Goal: Task Accomplishment & Management: Complete application form

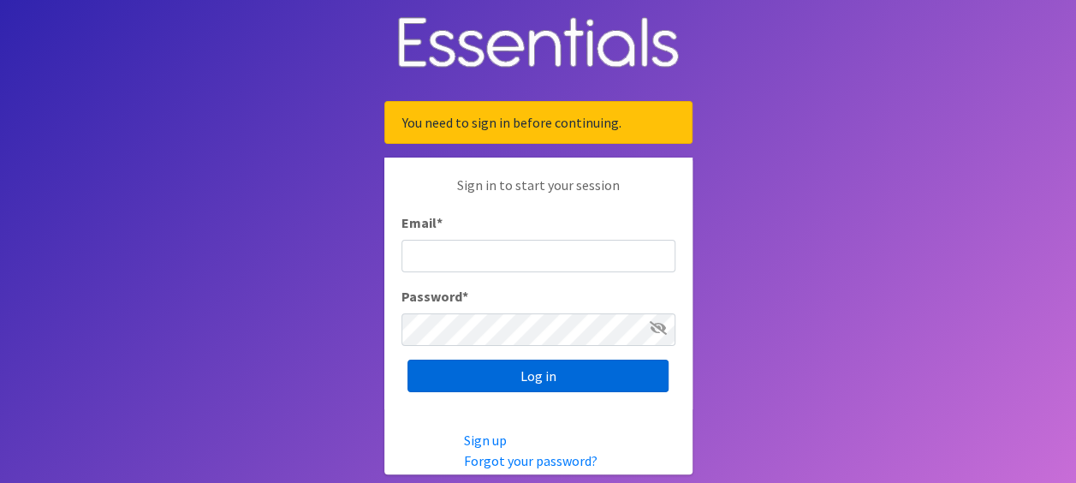
type input "[PERSON_NAME][EMAIL_ADDRESS][PERSON_NAME][DOMAIN_NAME]"
click at [497, 378] on input "Log in" at bounding box center [537, 376] width 261 height 33
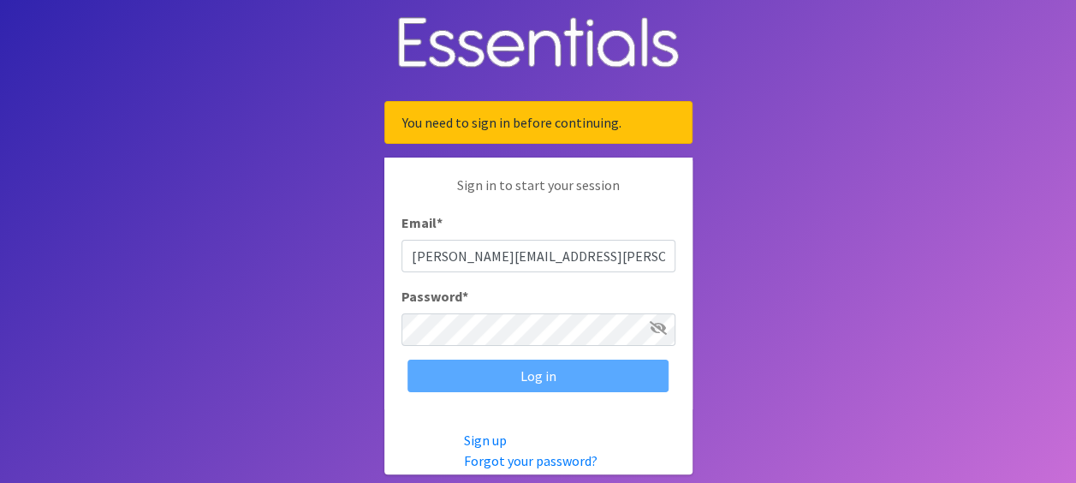
click at [497, 378] on div "Log in" at bounding box center [538, 376] width 274 height 33
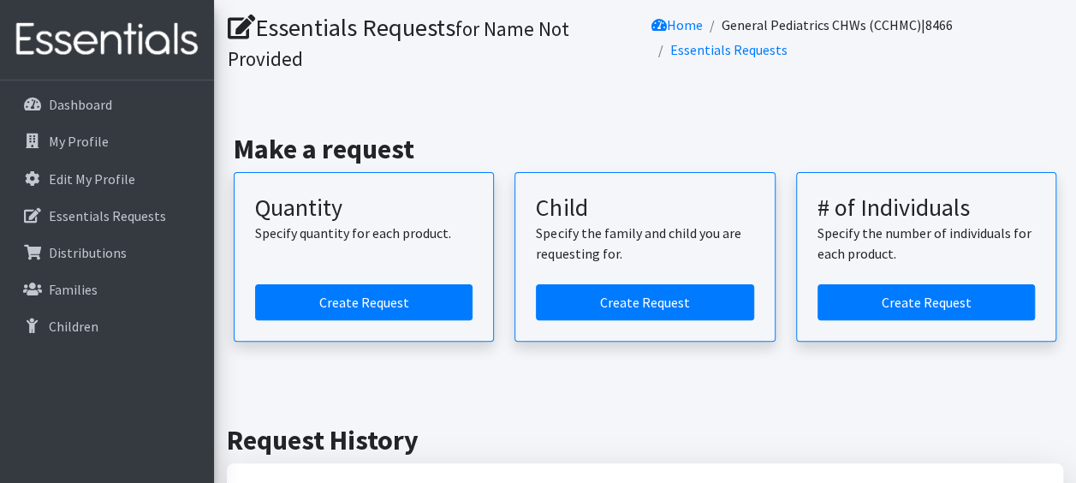
scroll to position [171, 0]
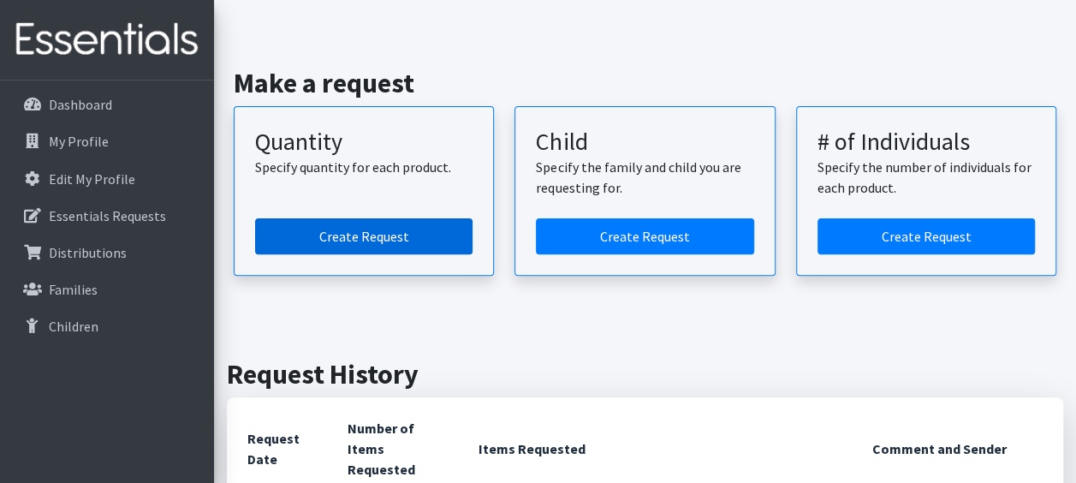
click at [348, 229] on link "Create Request" at bounding box center [363, 236] width 217 height 36
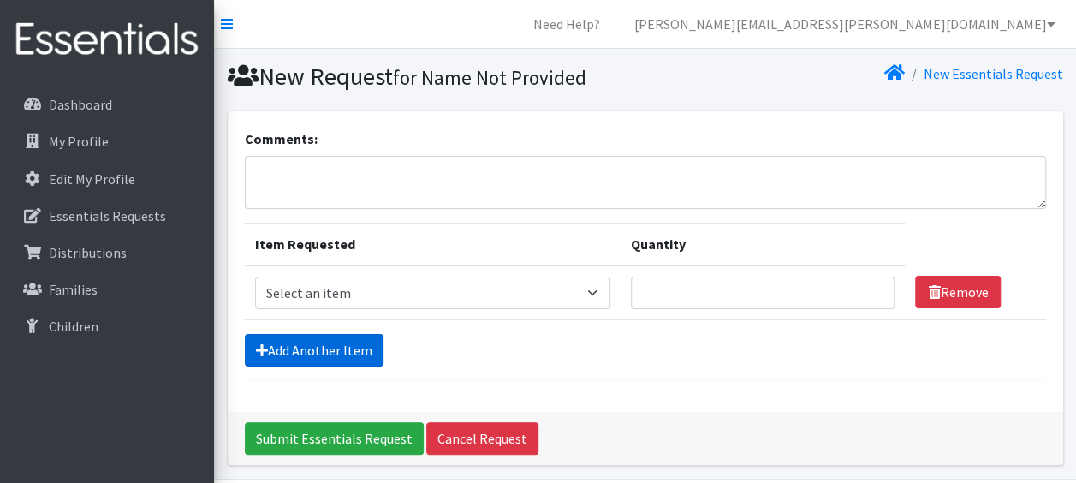
click at [339, 348] on link "Add Another Item" at bounding box center [314, 350] width 139 height 33
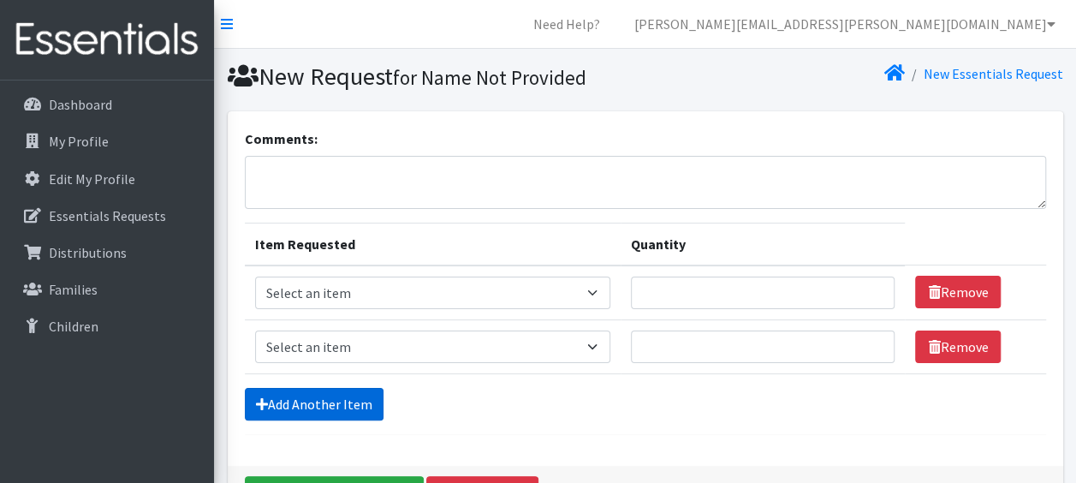
scroll to position [110, 0]
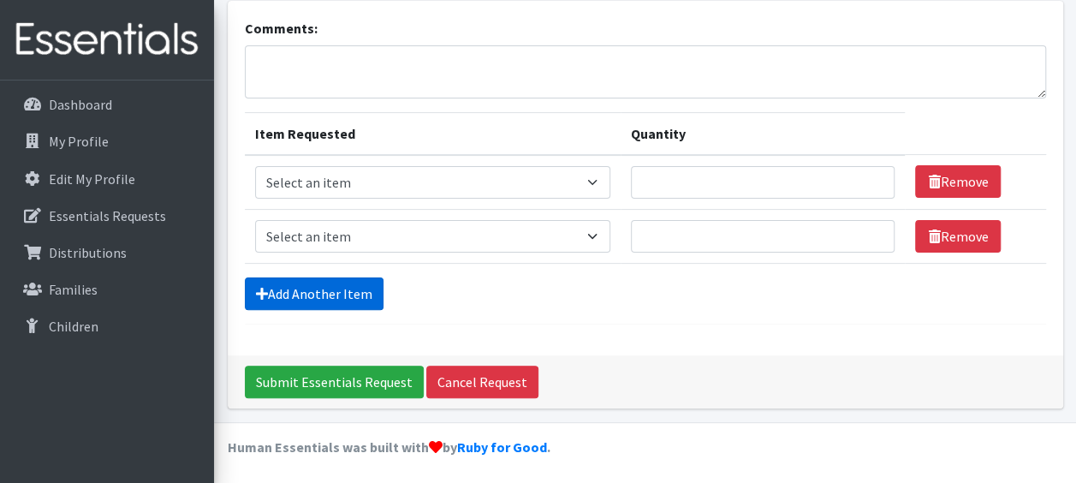
click at [339, 303] on link "Add Another Item" at bounding box center [314, 293] width 139 height 33
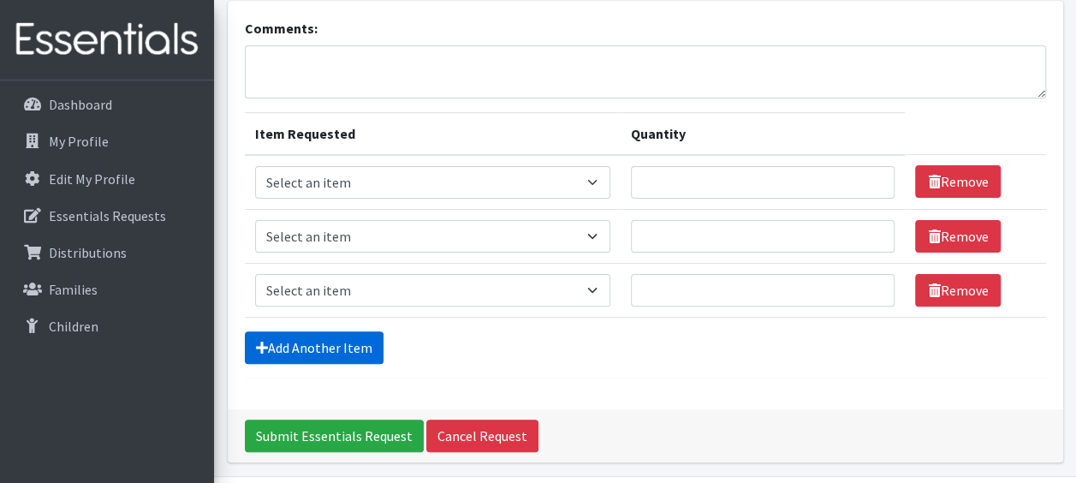
scroll to position [164, 0]
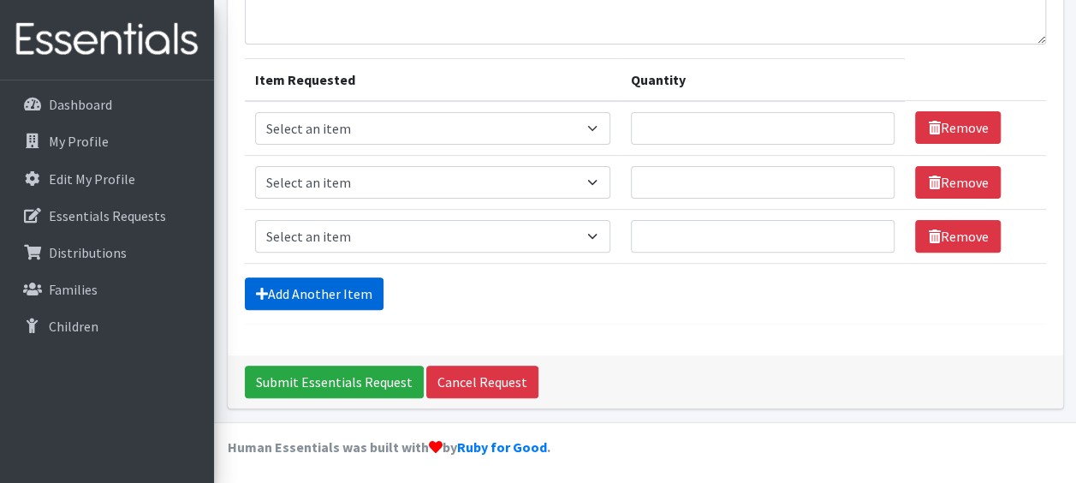
click at [336, 291] on link "Add Another Item" at bounding box center [314, 293] width 139 height 33
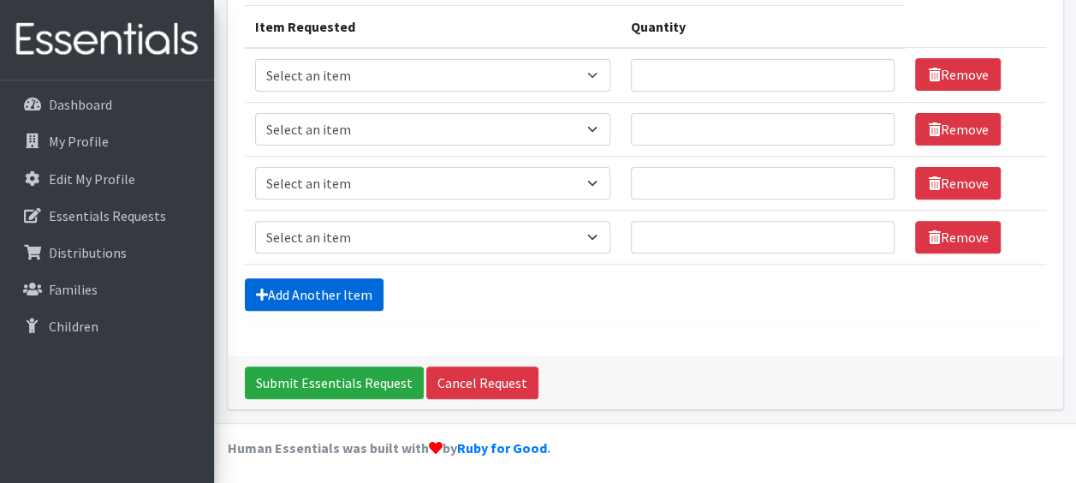
click at [336, 291] on link "Add Another Item" at bounding box center [314, 294] width 139 height 33
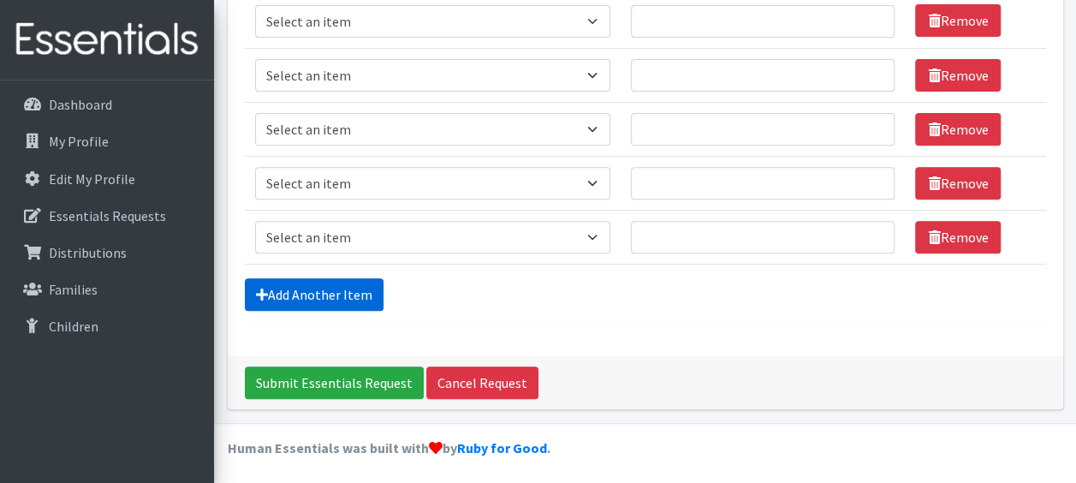
click at [336, 291] on link "Add Another Item" at bounding box center [314, 294] width 139 height 33
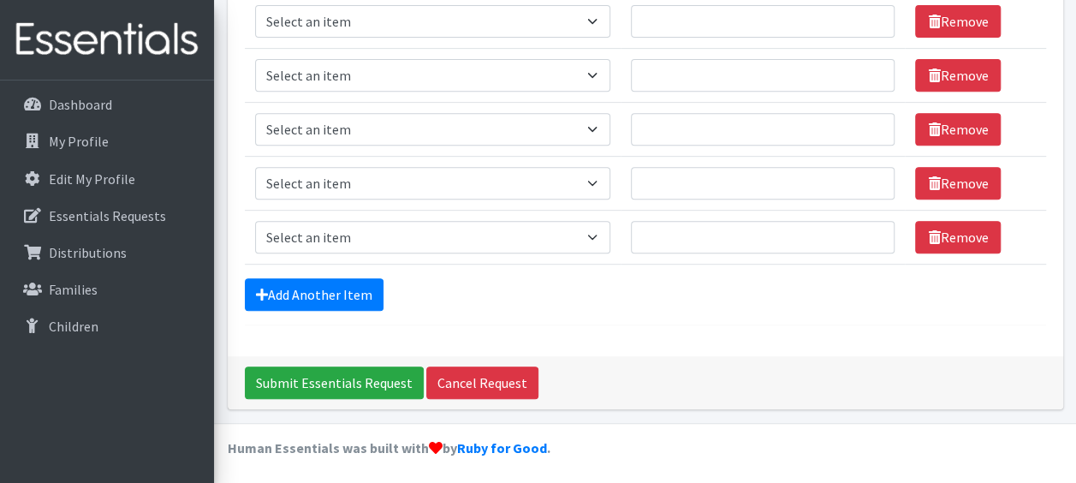
click at [336, 291] on form "Comments: Item Requested Quantity Item Requested Select an item Fly&Dry Potty K…" at bounding box center [645, 64] width 801 height 522
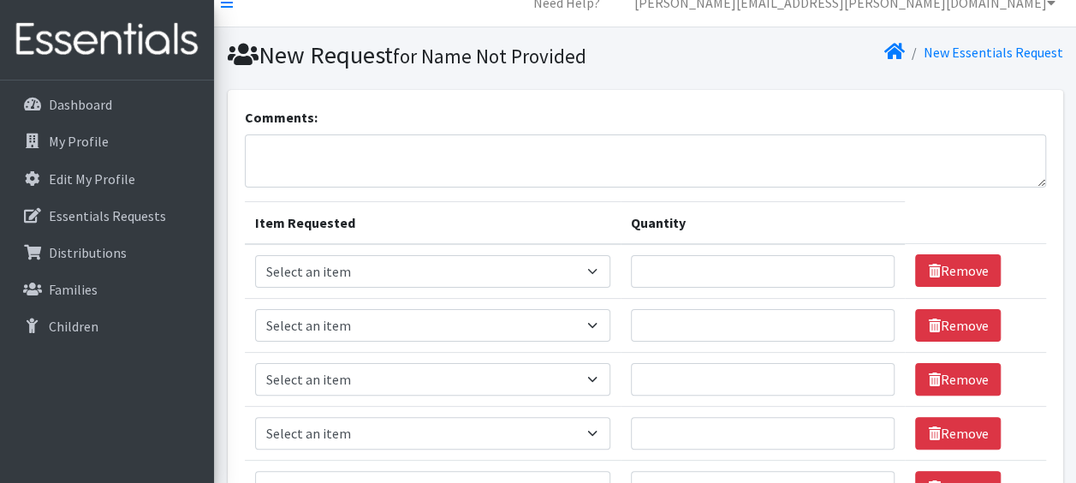
scroll to position [86, 0]
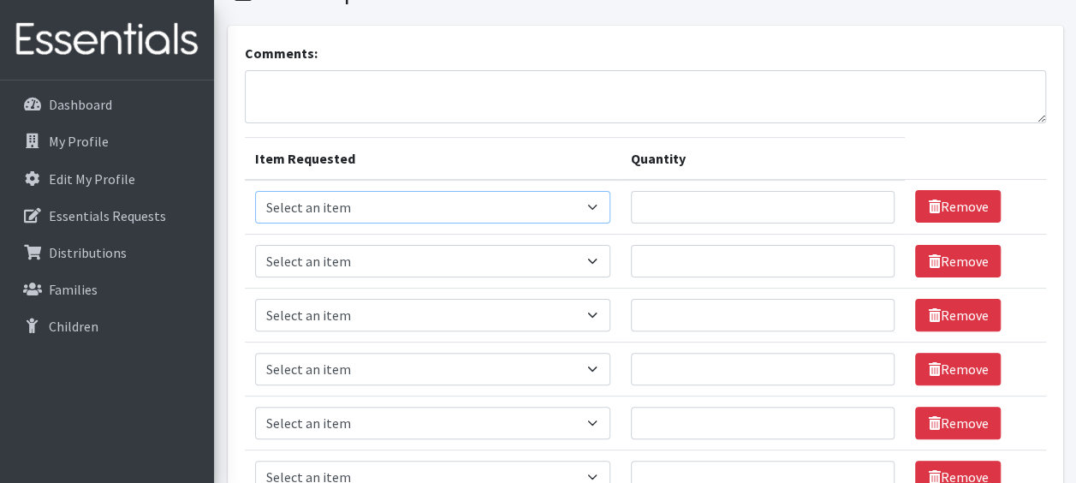
click at [591, 207] on select "Select an item Fly&Dry Potty Kit- 2T/3T Boy Fly&Dry Potty Kit- 2T/3T Girl Kids …" at bounding box center [433, 207] width 356 height 33
select select "11139"
click at [255, 191] on select "Select an item Fly&Dry Potty Kit- 2T/3T Boy Fly&Dry Potty Kit- 2T/3T Girl Kids …" at bounding box center [433, 207] width 356 height 33
click at [587, 257] on select "Select an item Fly&Dry Potty Kit- 2T/3T Boy Fly&Dry Potty Kit- 2T/3T Girl Kids …" at bounding box center [433, 261] width 356 height 33
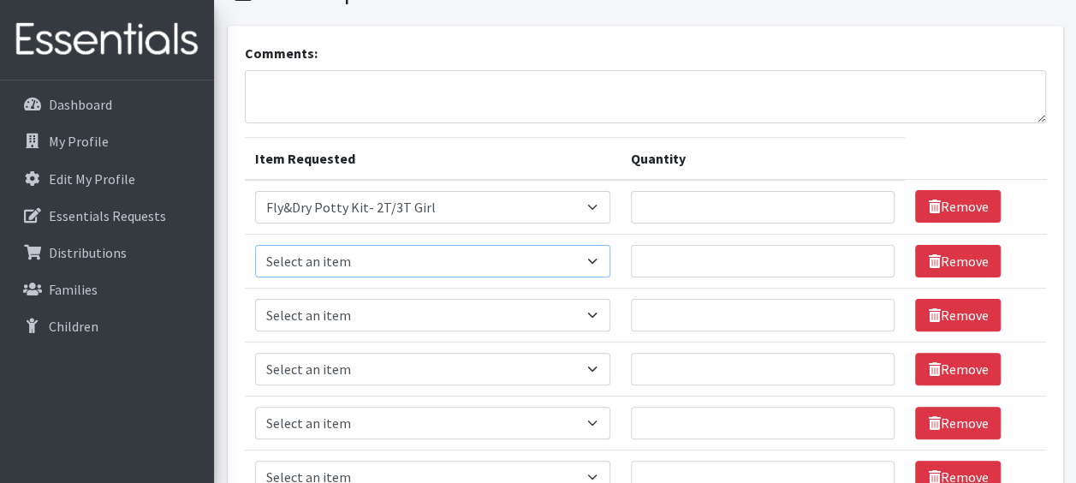
click at [587, 257] on select "Select an item Fly&Dry Potty Kit- 2T/3T Boy Fly&Dry Potty Kit- 2T/3T Girl Kids …" at bounding box center [433, 261] width 356 height 33
click at [598, 257] on select "Select an item Fly&Dry Potty Kit- 2T/3T Boy Fly&Dry Potty Kit- 2T/3T Girl Kids …" at bounding box center [433, 261] width 356 height 33
select select "1216"
click at [255, 245] on select "Select an item Fly&Dry Potty Kit- 2T/3T Boy Fly&Dry Potty Kit- 2T/3T Girl Kids …" at bounding box center [433, 261] width 356 height 33
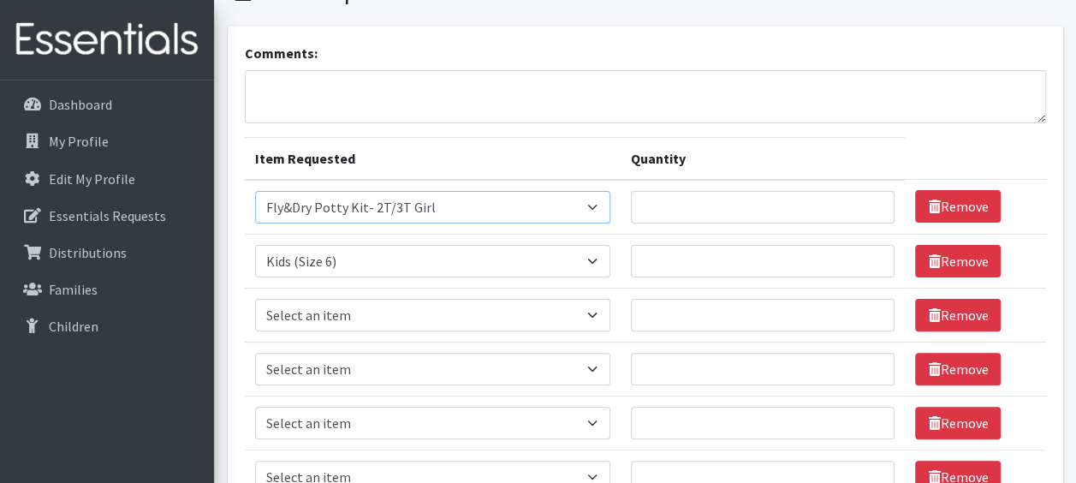
click at [594, 205] on select "Select an item Fly&Dry Potty Kit- 2T/3T Boy Fly&Dry Potty Kit- 2T/3T Girl Kids …" at bounding box center [433, 207] width 356 height 33
select select "1201"
click at [255, 191] on select "Select an item Fly&Dry Potty Kit- 2T/3T Boy Fly&Dry Potty Kit- 2T/3T Girl Kids …" at bounding box center [433, 207] width 356 height 33
click at [584, 260] on select "Select an item Fly&Dry Potty Kit- 2T/3T Boy Fly&Dry Potty Kit- 2T/3T Girl Kids …" at bounding box center [433, 261] width 356 height 33
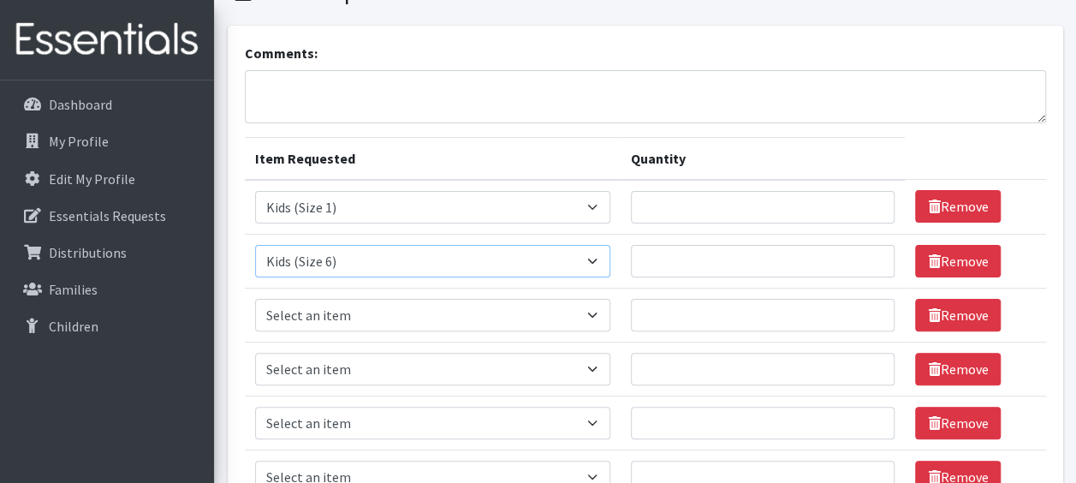
select select "1202"
click at [255, 245] on select "Select an item Fly&Dry Potty Kit- 2T/3T Boy Fly&Dry Potty Kit- 2T/3T Girl Kids …" at bounding box center [433, 261] width 356 height 33
click at [387, 34] on div "Comments: Item Requested Quantity Item Requested Select an item Fly&Dry Potty K…" at bounding box center [646, 338] width 836 height 624
click at [586, 305] on select "Select an item Fly&Dry Potty Kit- 2T/3T Boy Fly&Dry Potty Kit- 2T/3T Girl Kids …" at bounding box center [433, 315] width 356 height 33
select select "1221"
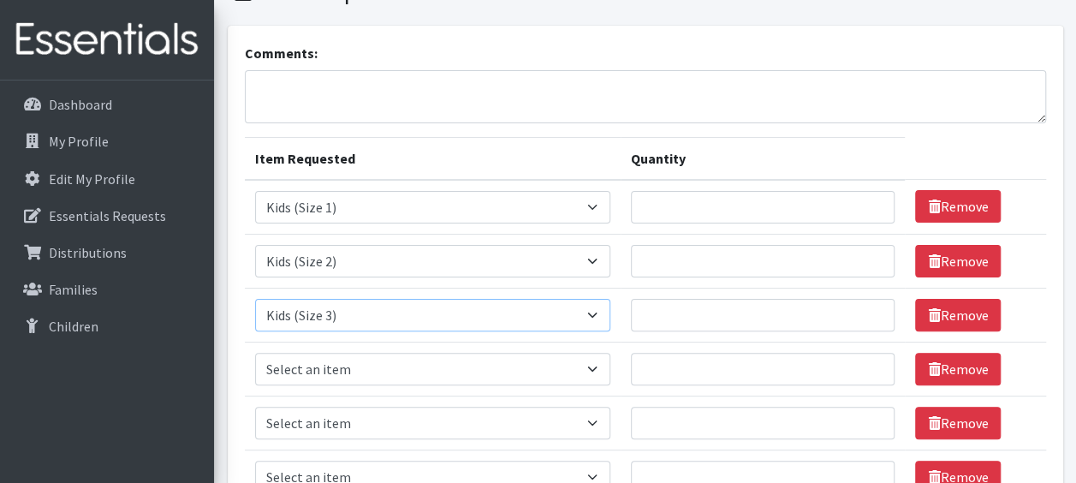
click at [255, 299] on select "Select an item Fly&Dry Potty Kit- 2T/3T Boy Fly&Dry Potty Kit- 2T/3T Girl Kids …" at bounding box center [433, 315] width 356 height 33
click at [557, 310] on select "Select an item Fly&Dry Potty Kit- 2T/3T Boy Fly&Dry Potty Kit- 2T/3T Girl Kids …" at bounding box center [433, 315] width 356 height 33
click at [568, 366] on select "Select an item Fly&Dry Potty Kit- 2T/3T Boy Fly&Dry Potty Kit- 2T/3T Girl Kids …" at bounding box center [433, 369] width 356 height 33
select select "1213"
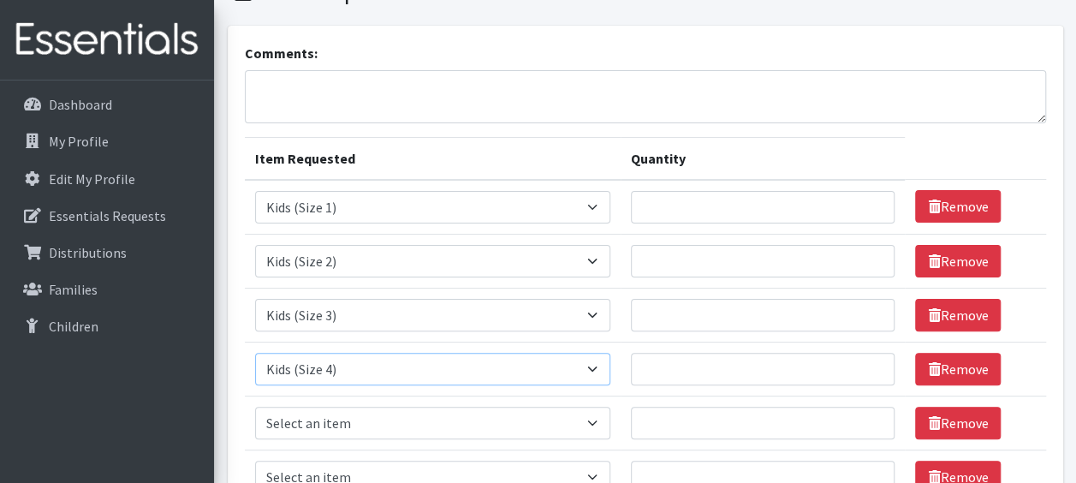
click at [255, 353] on select "Select an item Fly&Dry Potty Kit- 2T/3T Boy Fly&Dry Potty Kit- 2T/3T Girl Kids …" at bounding box center [433, 369] width 356 height 33
click at [403, 98] on textarea "Comments:" at bounding box center [645, 96] width 801 height 53
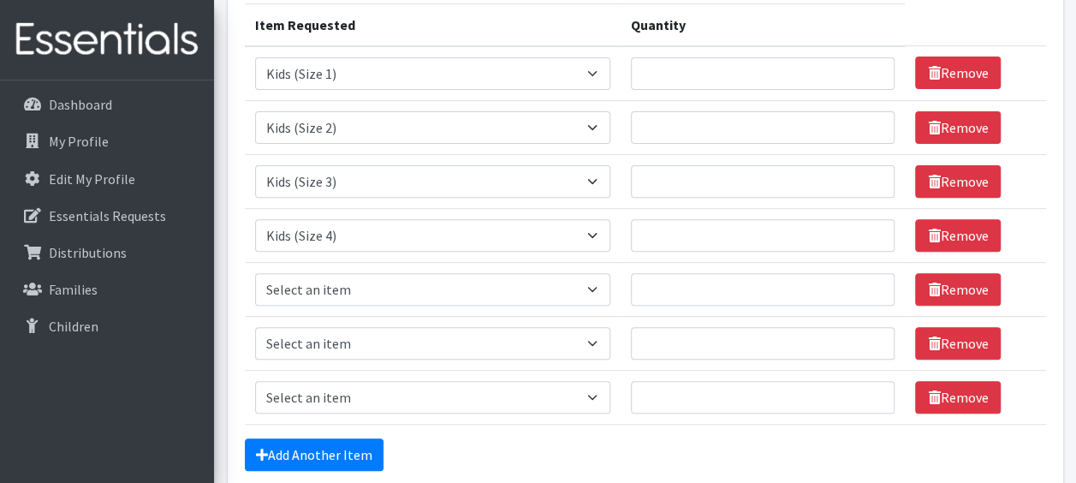
scroll to position [257, 0]
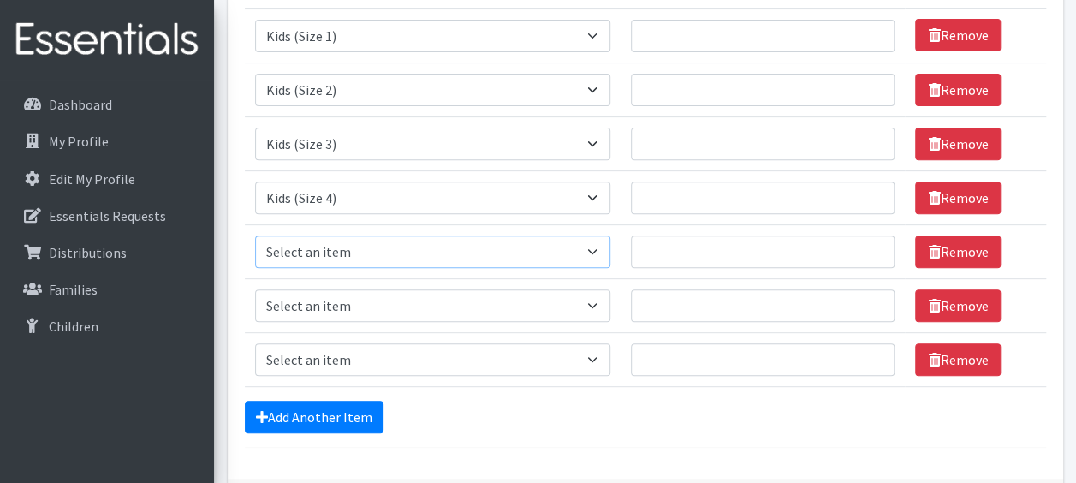
click at [558, 245] on select "Select an item Fly&Dry Potty Kit- 2T/3T Boy Fly&Dry Potty Kit- 2T/3T Girl Kids …" at bounding box center [433, 251] width 356 height 33
select select "1214"
click at [255, 235] on select "Select an item Fly&Dry Potty Kit- 2T/3T Boy Fly&Dry Potty Kit- 2T/3T Girl Kids …" at bounding box center [433, 251] width 356 height 33
click at [378, 94] on select "Select an item Fly&Dry Potty Kit- 2T/3T Boy Fly&Dry Potty Kit- 2T/3T Girl Kids …" at bounding box center [433, 90] width 356 height 33
select select "1214"
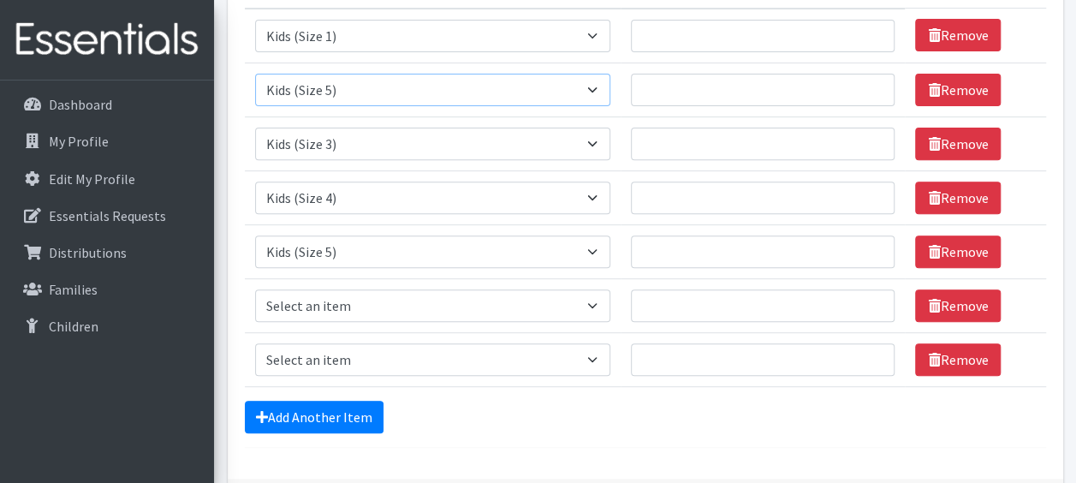
click at [255, 74] on select "Select an item Fly&Dry Potty Kit- 2T/3T Boy Fly&Dry Potty Kit- 2T/3T Girl Kids …" at bounding box center [433, 90] width 356 height 33
click at [528, 322] on td "Item Requested Select an item Fly&Dry Potty Kit- 2T/3T Boy Fly&Dry Potty Kit- 2…" at bounding box center [433, 305] width 377 height 54
click at [587, 305] on select "Select an item Fly&Dry Potty Kit- 2T/3T Boy Fly&Dry Potty Kit- 2T/3T Girl Kids …" at bounding box center [433, 305] width 356 height 33
select select "1216"
click at [255, 289] on select "Select an item Fly&Dry Potty Kit- 2T/3T Boy Fly&Dry Potty Kit- 2T/3T Girl Kids …" at bounding box center [433, 305] width 356 height 33
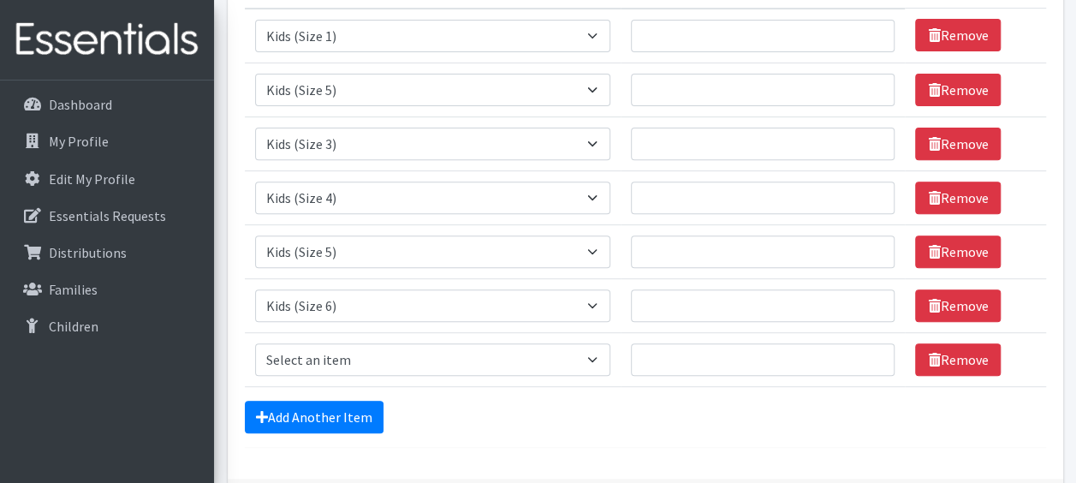
click at [409, 121] on td "Item Requested Select an item Fly&Dry Potty Kit- 2T/3T Boy Fly&Dry Potty Kit- 2…" at bounding box center [433, 143] width 377 height 54
click at [590, 358] on select "Select an item Fly&Dry Potty Kit- 2T/3T Boy Fly&Dry Potty Kit- 2T/3T Girl Kids …" at bounding box center [433, 359] width 356 height 33
select select "11139"
click at [255, 343] on select "Select an item Fly&Dry Potty Kit- 2T/3T Boy Fly&Dry Potty Kit- 2T/3T Girl Kids …" at bounding box center [433, 359] width 356 height 33
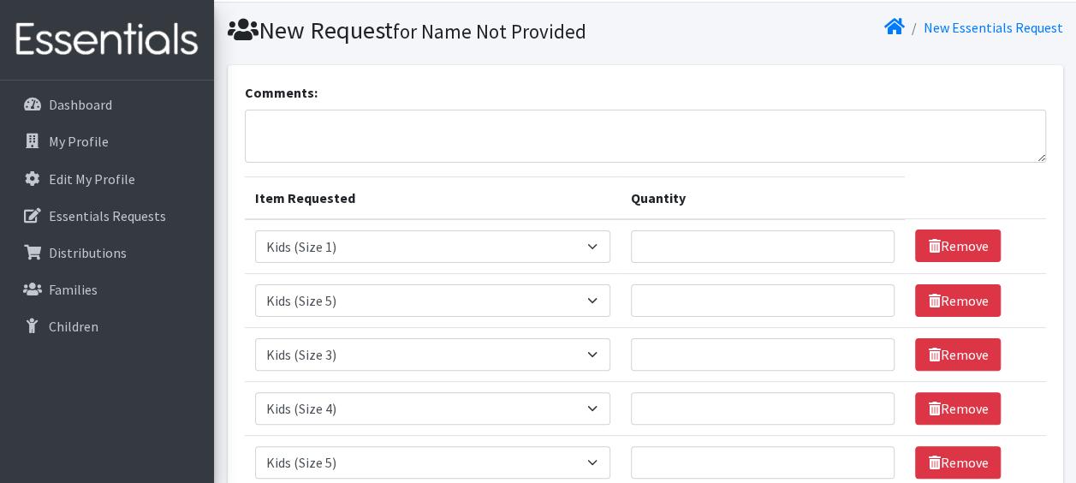
scroll to position [86, 0]
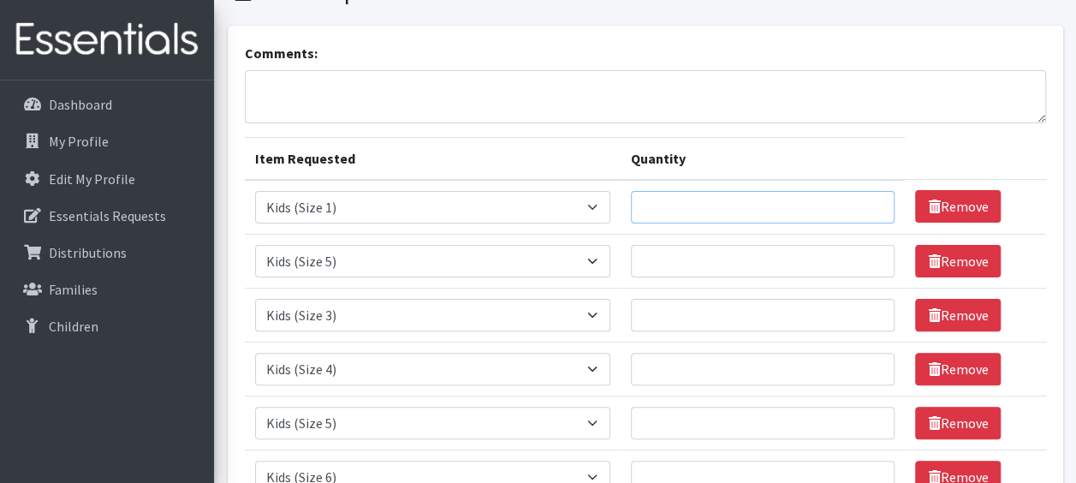
click at [743, 205] on input "Quantity" at bounding box center [763, 207] width 264 height 33
click at [775, 204] on input "Quantity" at bounding box center [763, 207] width 264 height 33
type input "400"
click at [591, 260] on select "Select an item Fly&Dry Potty Kit- 2T/3T Boy Fly&Dry Potty Kit- 2T/3T Girl Kids …" at bounding box center [433, 261] width 356 height 33
select select "1202"
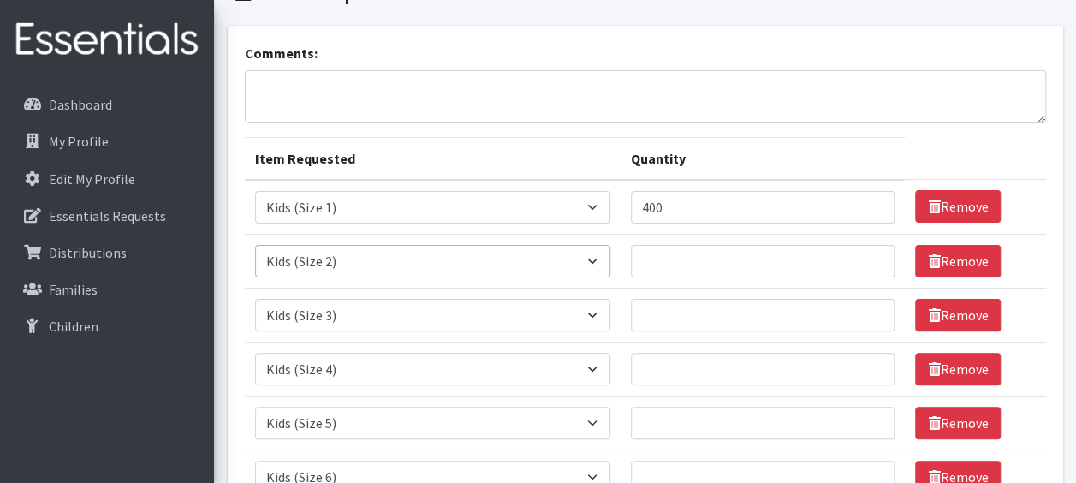
click at [255, 245] on select "Select an item Fly&Dry Potty Kit- 2T/3T Boy Fly&Dry Potty Kit- 2T/3T Girl Kids …" at bounding box center [433, 261] width 356 height 33
click at [660, 259] on input "Quantity" at bounding box center [763, 261] width 264 height 33
type input "300"
click at [668, 306] on input "Quantity" at bounding box center [763, 315] width 264 height 33
type input "500"
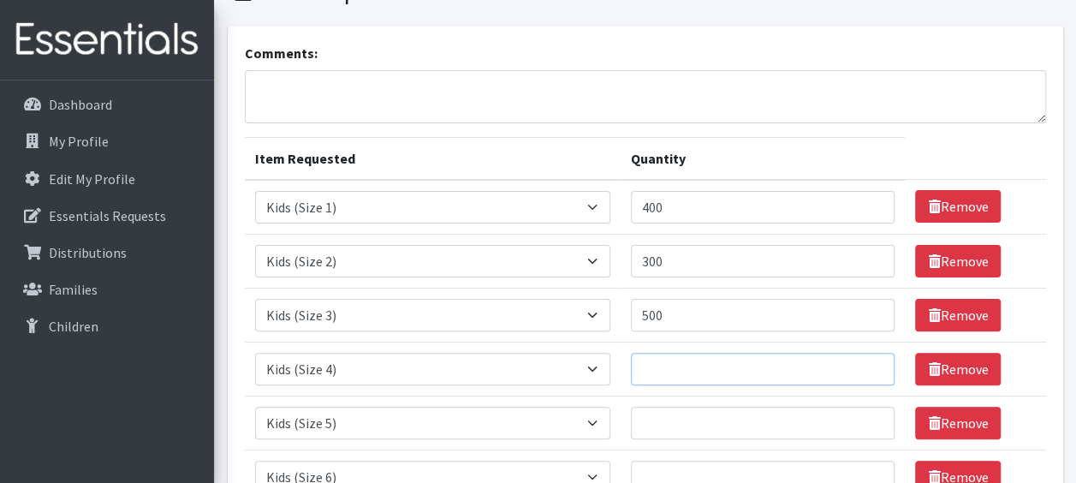
click at [669, 368] on input "Quantity" at bounding box center [763, 369] width 264 height 33
type input "800"
click at [663, 416] on input "Quantity" at bounding box center [763, 423] width 264 height 33
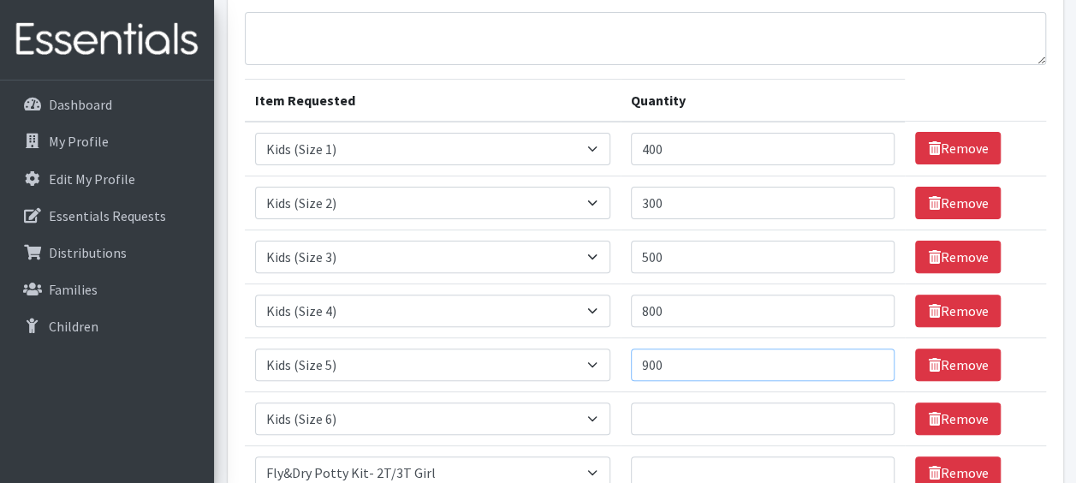
scroll to position [171, 0]
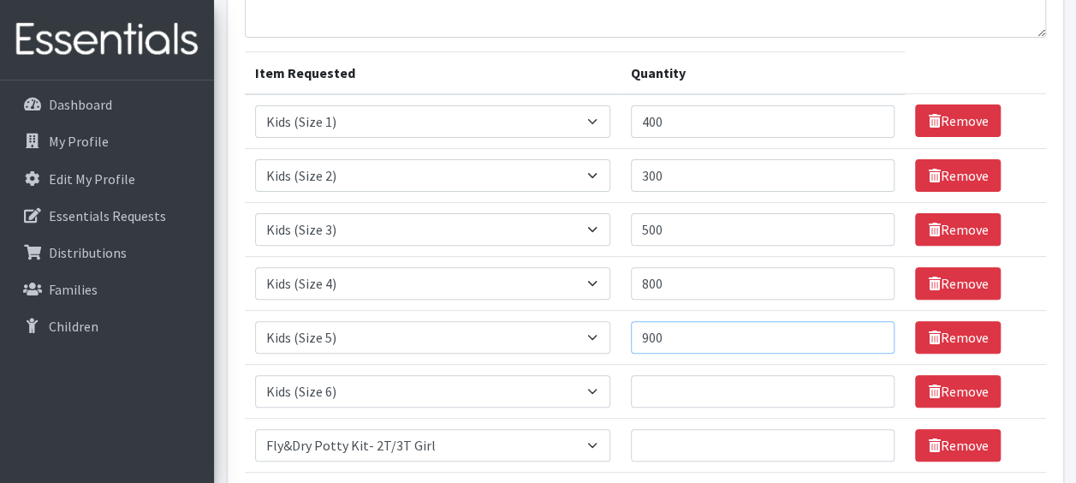
type input "900"
click at [671, 395] on input "Quantity" at bounding box center [763, 391] width 264 height 33
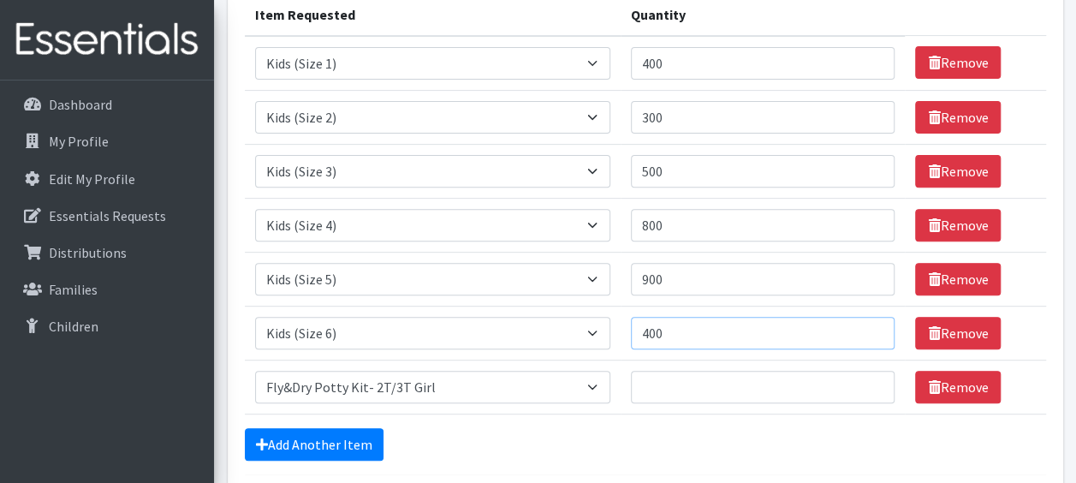
scroll to position [257, 0]
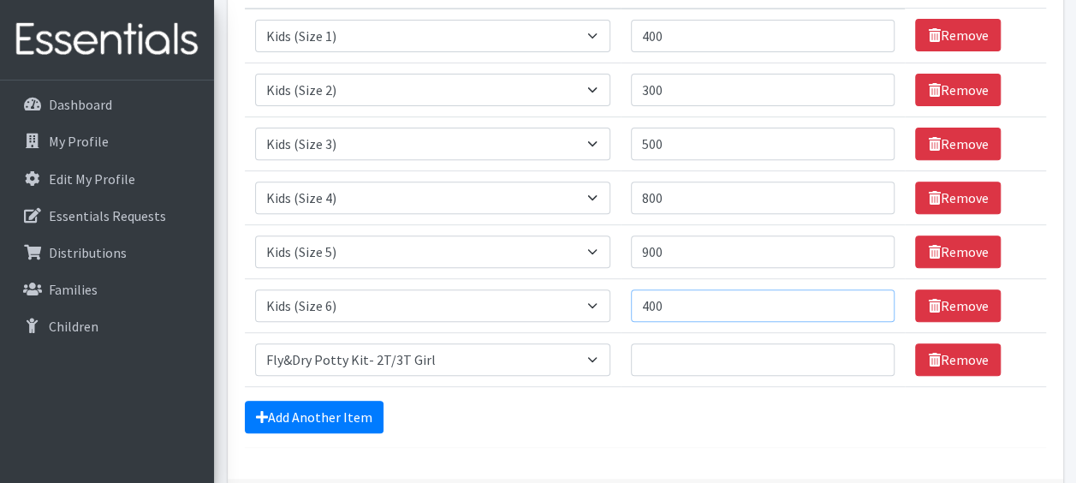
type input "400"
click at [681, 364] on input "Quantity" at bounding box center [763, 359] width 264 height 33
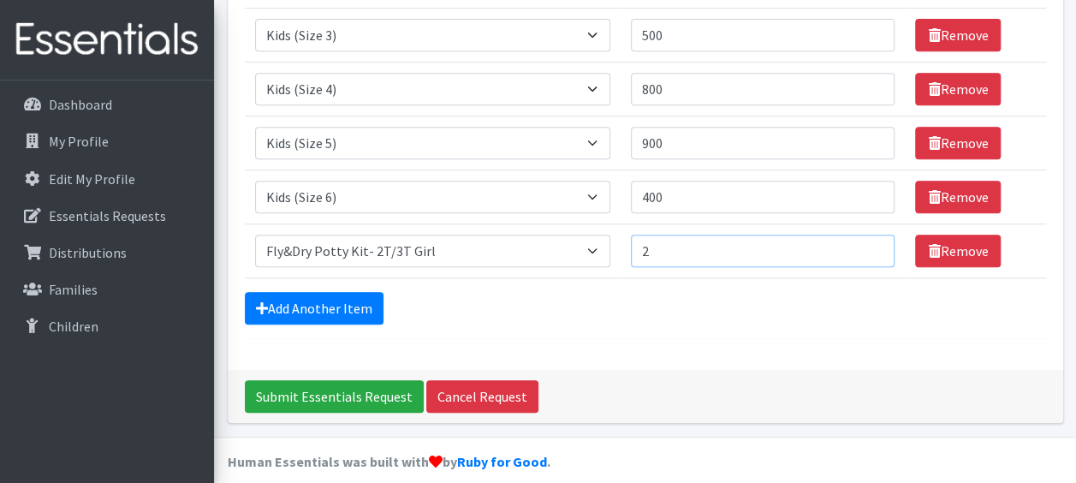
scroll to position [378, 0]
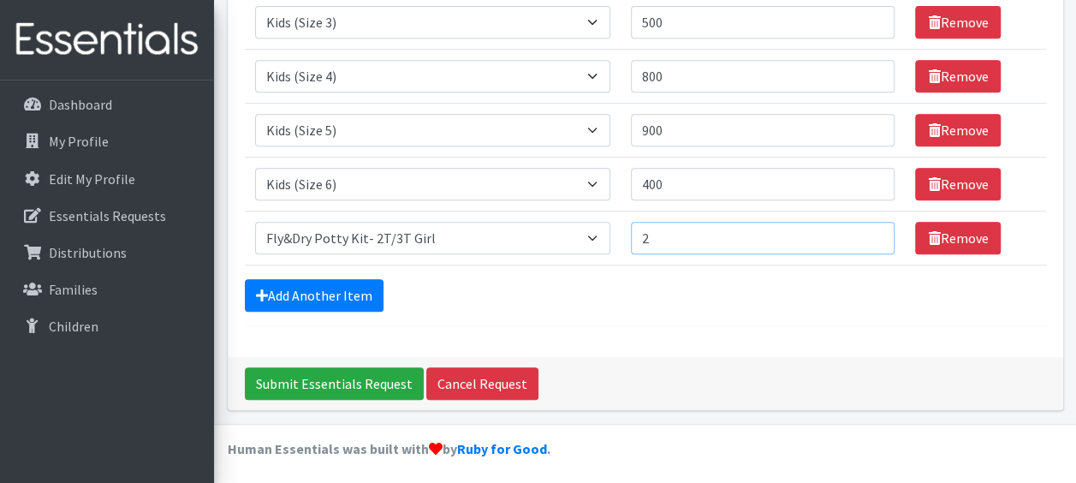
type input "2"
click at [454, 173] on select "Select an item Fly&Dry Potty Kit- 2T/3T Boy Fly&Dry Potty Kit- 2T/3T Girl Kids …" at bounding box center [433, 184] width 356 height 33
click at [723, 425] on footer "Human Essentials was built with by Ruby for Good ." at bounding box center [645, 456] width 862 height 64
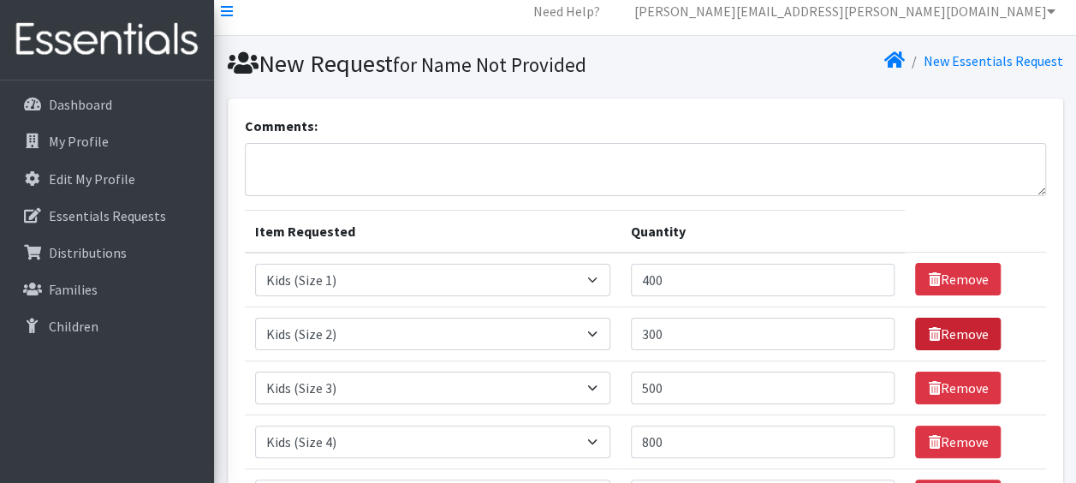
scroll to position [0, 0]
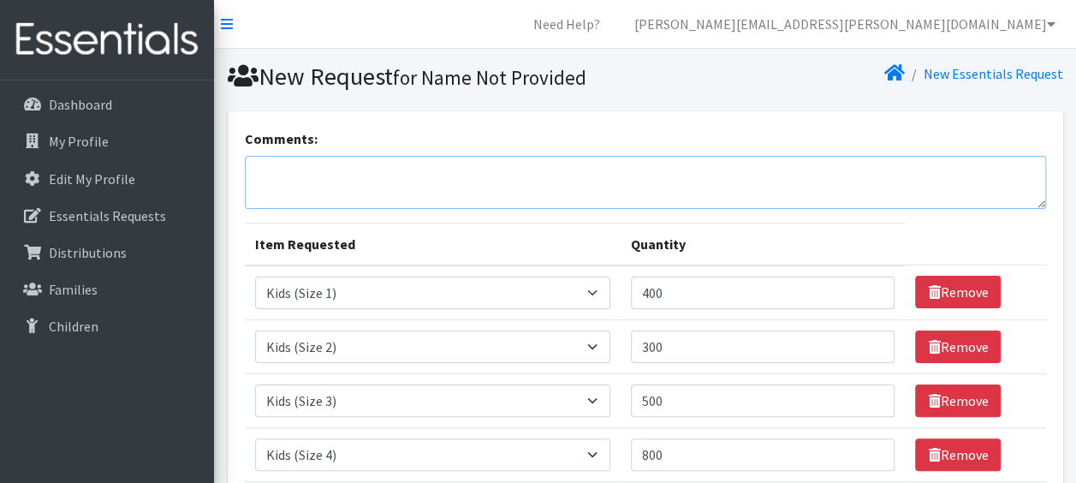
click at [350, 175] on textarea "Comments:" at bounding box center [645, 182] width 801 height 53
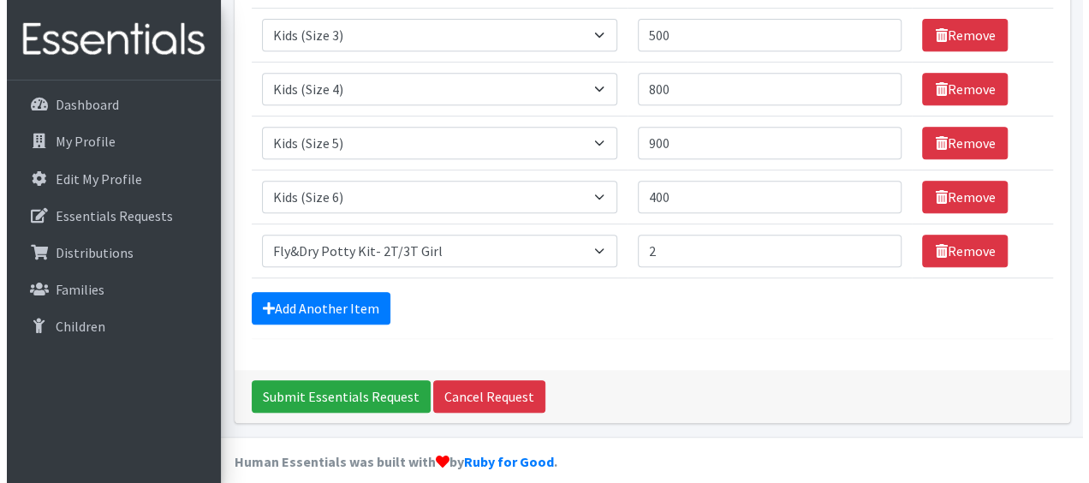
scroll to position [378, 0]
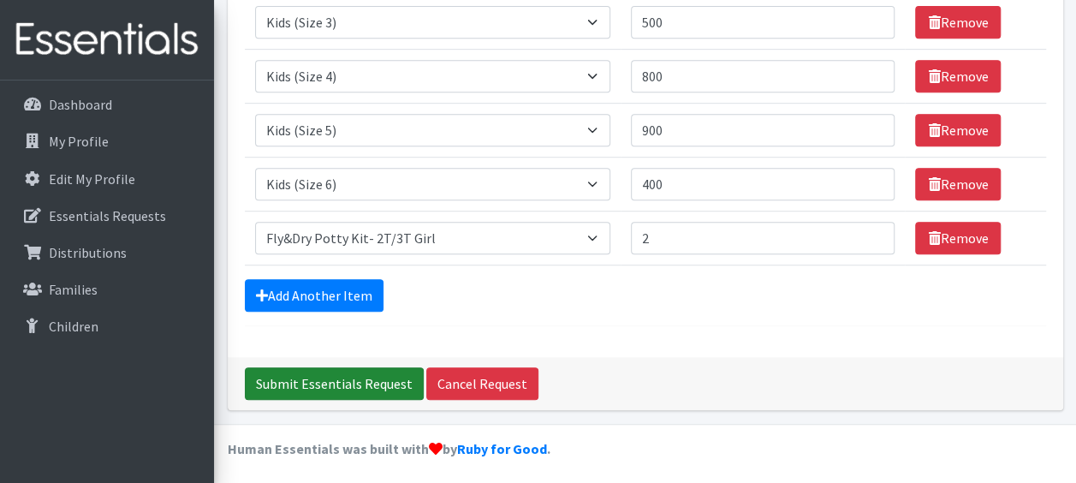
type textarea "Hello! This is for October pick-up. Thank you. -Queen"
click at [351, 382] on input "Submit Essentials Request" at bounding box center [334, 383] width 179 height 33
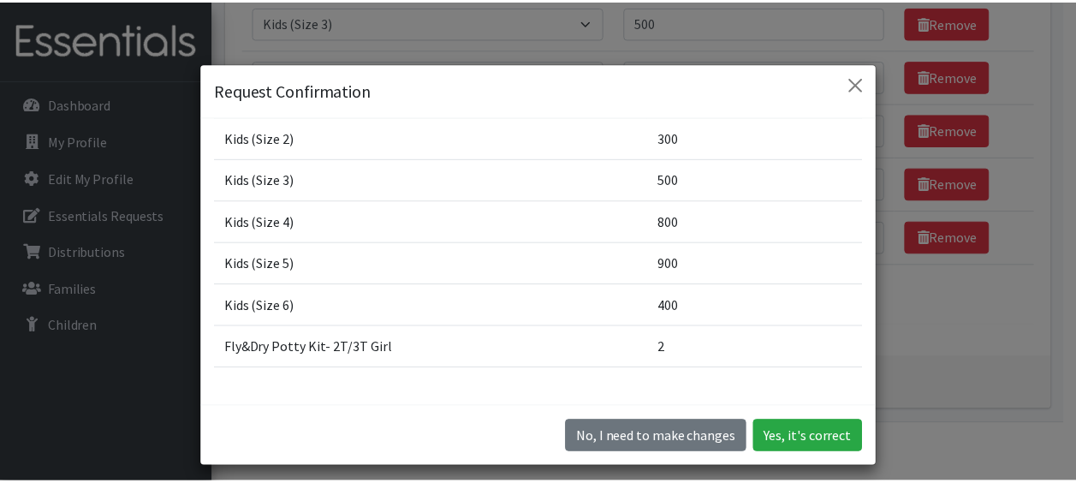
scroll to position [61, 0]
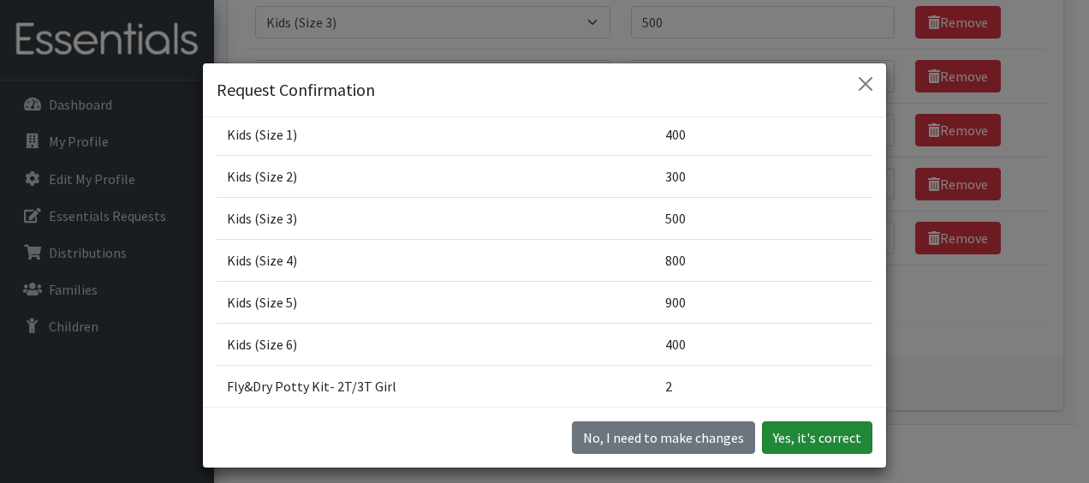
click at [801, 435] on button "Yes, it's correct" at bounding box center [817, 437] width 110 height 33
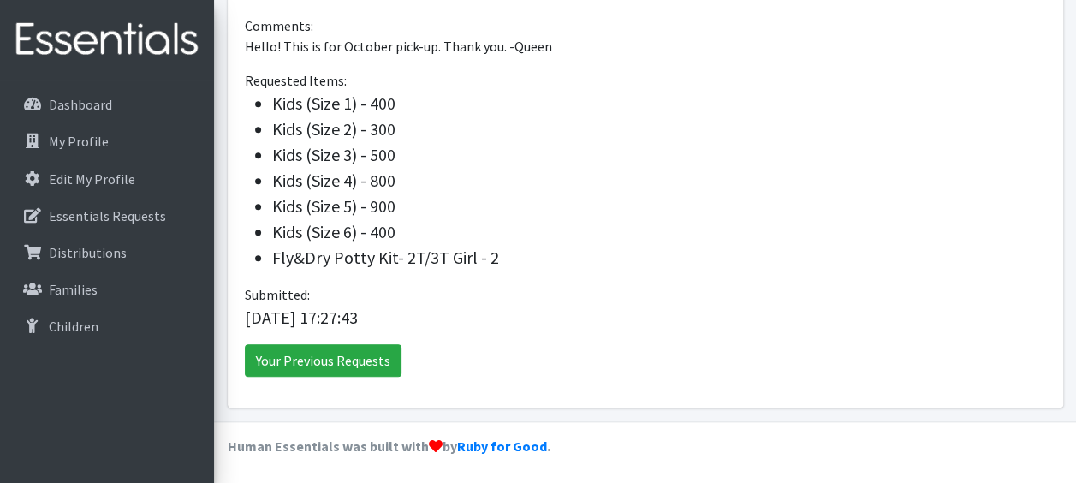
scroll to position [597, 0]
click at [321, 356] on link "Your Previous Requests" at bounding box center [323, 359] width 157 height 33
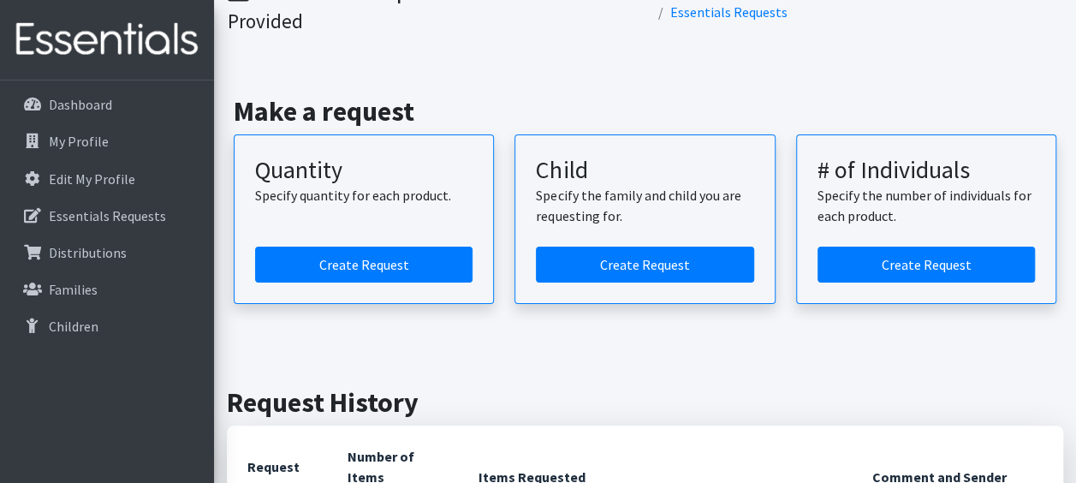
scroll to position [86, 0]
